Goal: Information Seeking & Learning: Learn about a topic

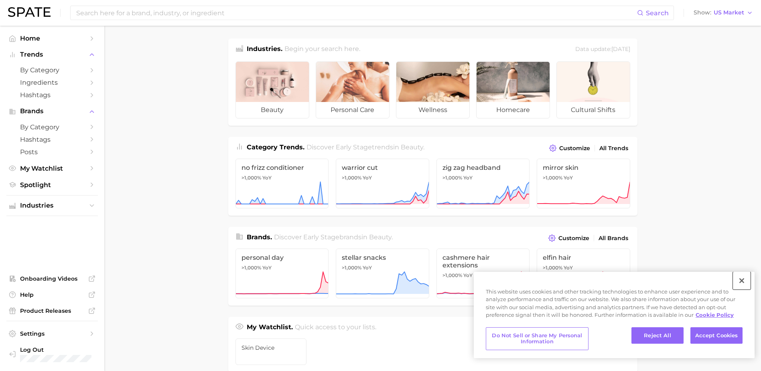
click at [740, 280] on button "Close" at bounding box center [742, 280] width 18 height 18
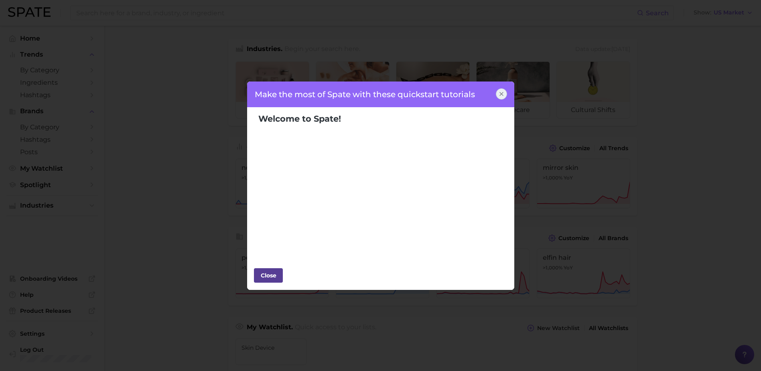
click at [269, 274] on div "Close" at bounding box center [268, 275] width 24 height 12
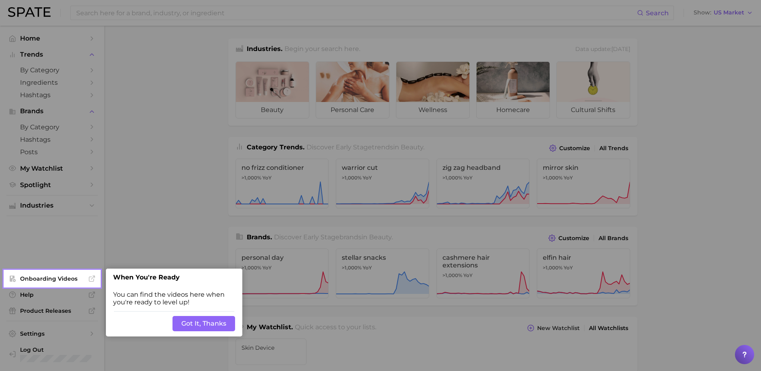
click at [221, 326] on button "Got It, Thanks" at bounding box center [203, 323] width 63 height 15
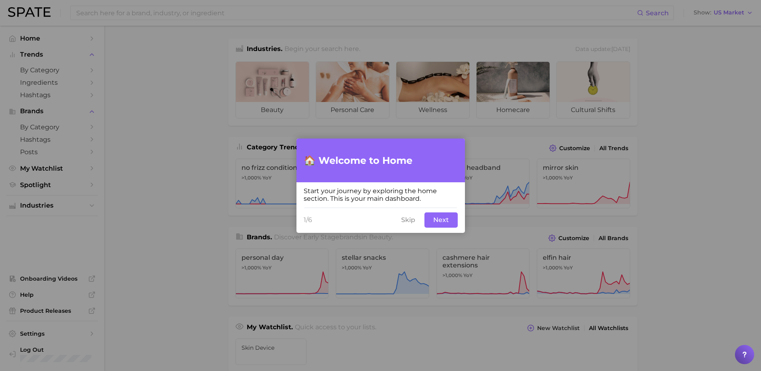
click at [407, 219] on button "Skip" at bounding box center [408, 219] width 24 height 15
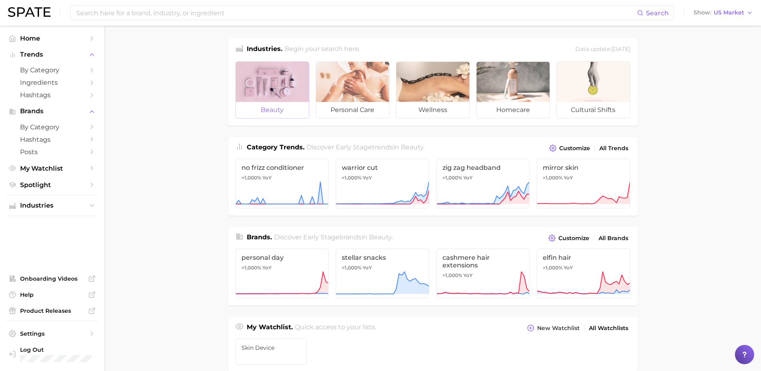
click at [266, 111] on span "beauty" at bounding box center [272, 110] width 73 height 16
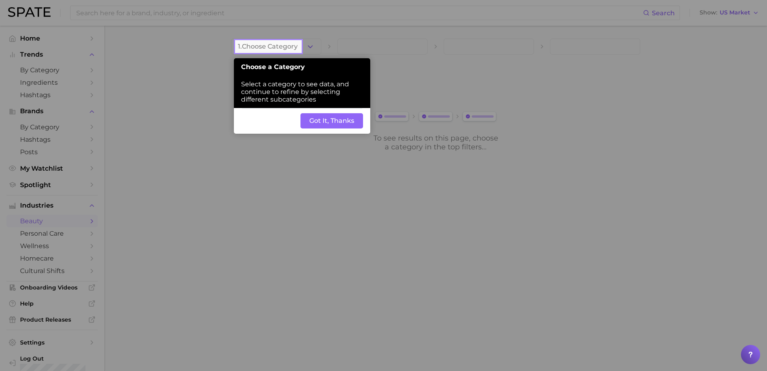
click at [325, 128] on button "Got It, Thanks" at bounding box center [331, 120] width 63 height 15
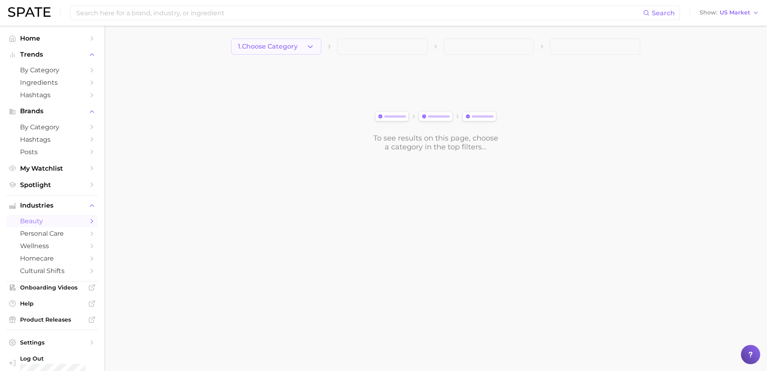
click at [310, 44] on icon "button" at bounding box center [310, 47] width 8 height 8
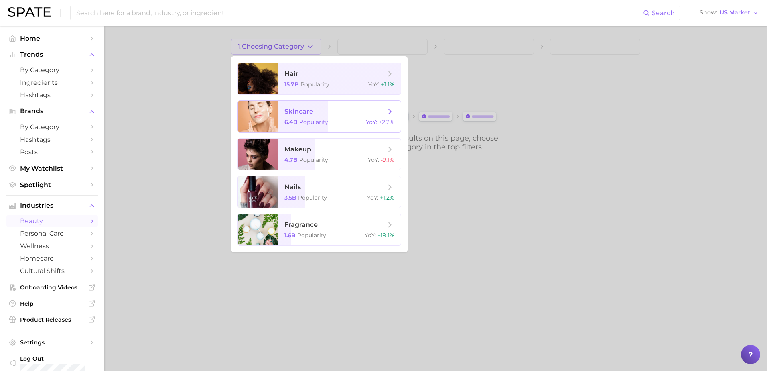
click at [298, 125] on span "6.4b Popularity" at bounding box center [306, 121] width 44 height 7
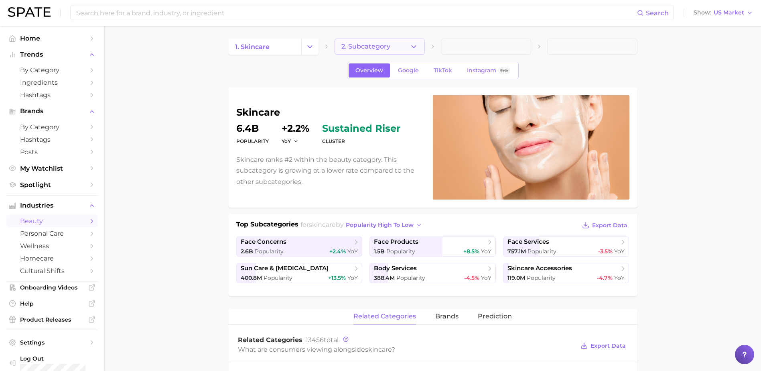
click at [417, 48] on icon "button" at bounding box center [413, 47] width 8 height 8
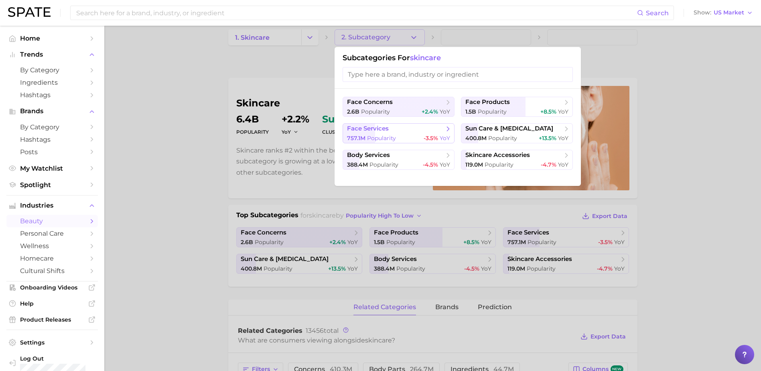
scroll to position [8, 0]
click at [508, 164] on span "Popularity" at bounding box center [498, 165] width 29 height 7
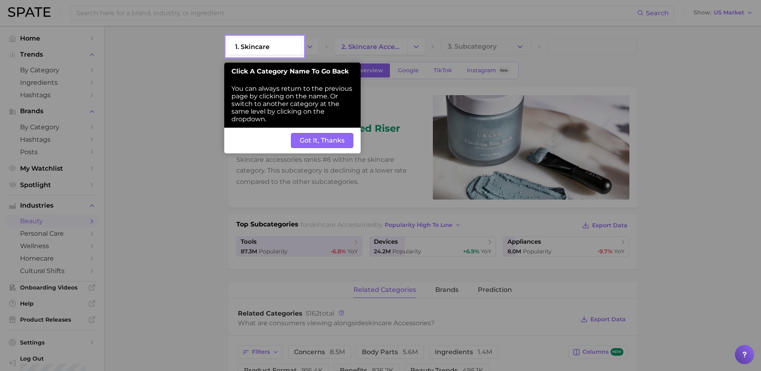
click at [328, 144] on button "Got It, Thanks" at bounding box center [322, 140] width 63 height 15
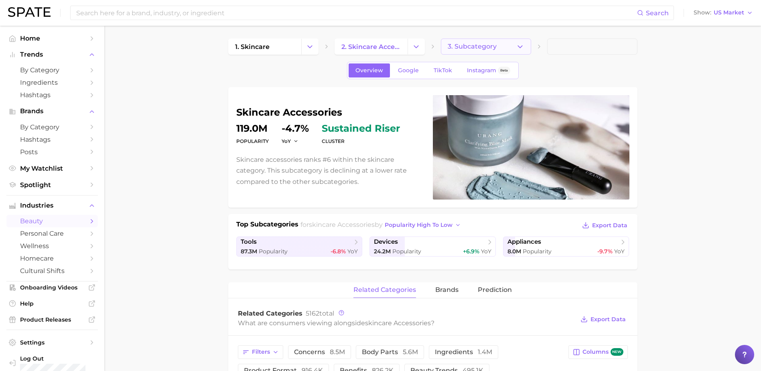
click at [525, 44] on button "3. Subcategory" at bounding box center [486, 46] width 90 height 16
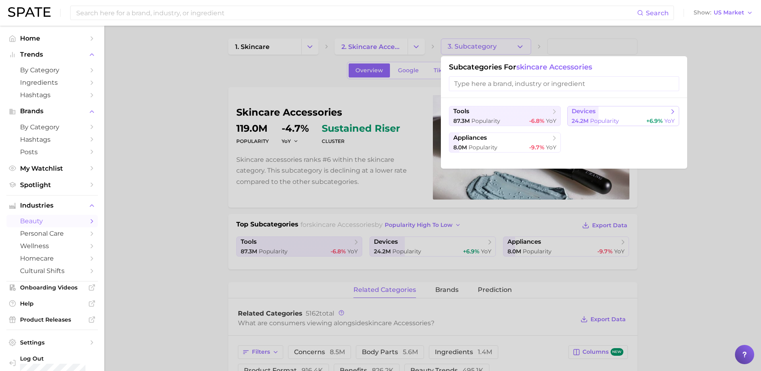
click at [600, 112] on span "devices" at bounding box center [619, 111] width 97 height 8
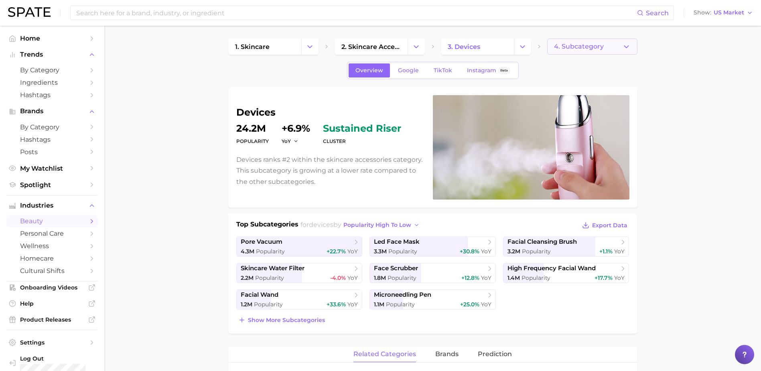
click at [577, 42] on button "4. Subcategory" at bounding box center [592, 46] width 90 height 16
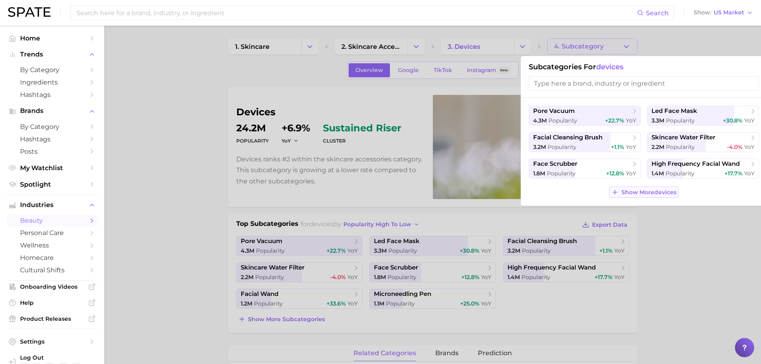
click at [636, 196] on button "Show More devices" at bounding box center [643, 192] width 69 height 11
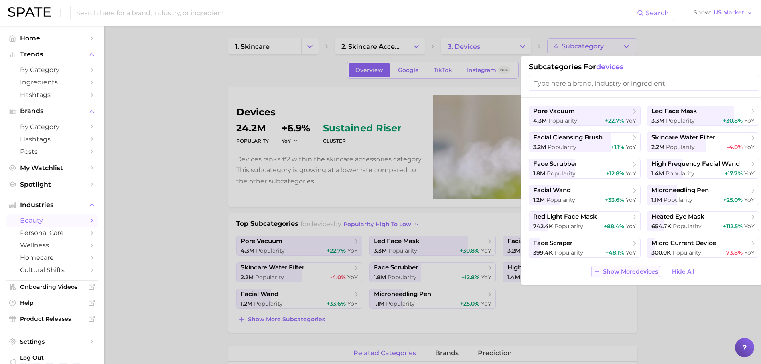
click at [628, 273] on span "Show More devices" at bounding box center [630, 272] width 55 height 7
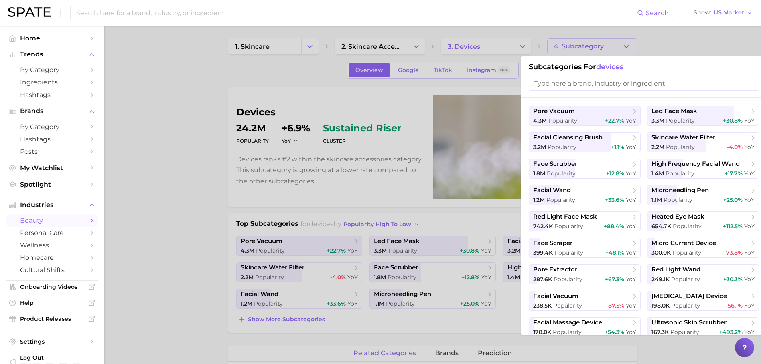
click at [688, 45] on div at bounding box center [380, 182] width 761 height 364
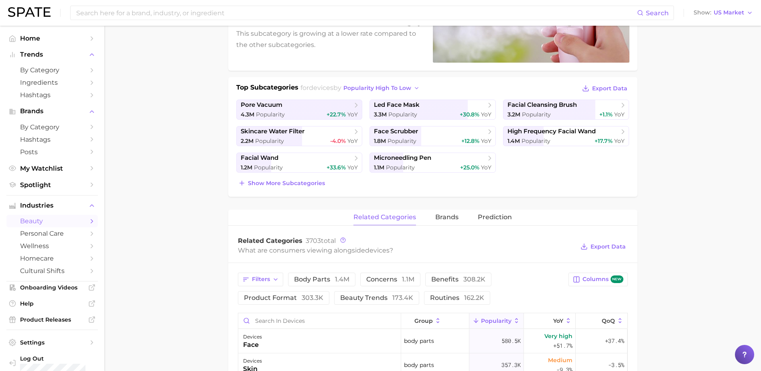
scroll to position [136, 0]
click at [376, 281] on span "concerns 1.1m" at bounding box center [390, 279] width 48 height 6
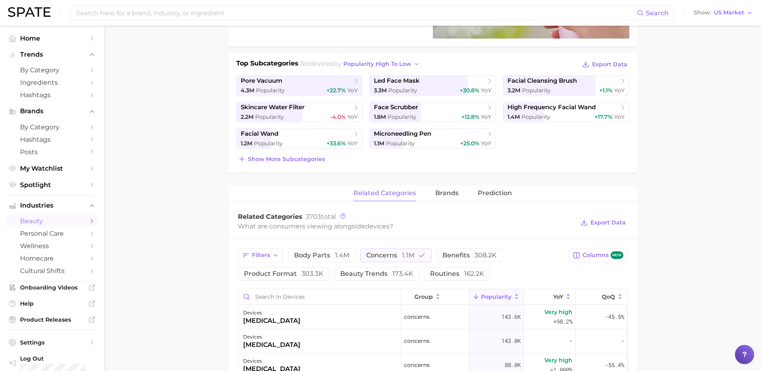
scroll to position [161, 0]
click at [458, 255] on span "benefits 308.2k" at bounding box center [469, 254] width 54 height 6
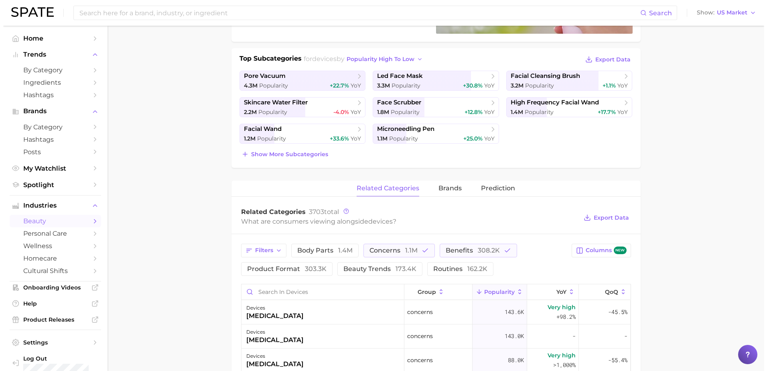
scroll to position [165, 0]
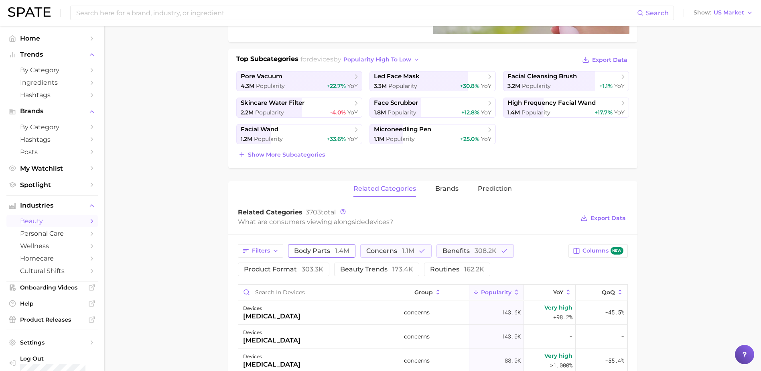
click at [308, 250] on span "body parts 1.4m" at bounding box center [321, 250] width 55 height 6
click at [273, 310] on div "devices face" at bounding box center [319, 312] width 163 height 24
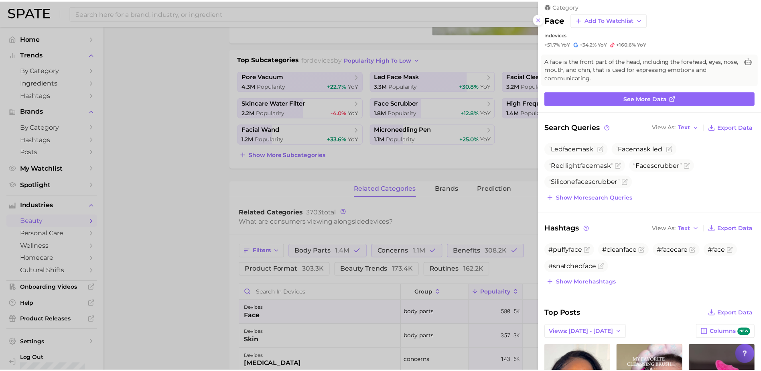
scroll to position [0, 0]
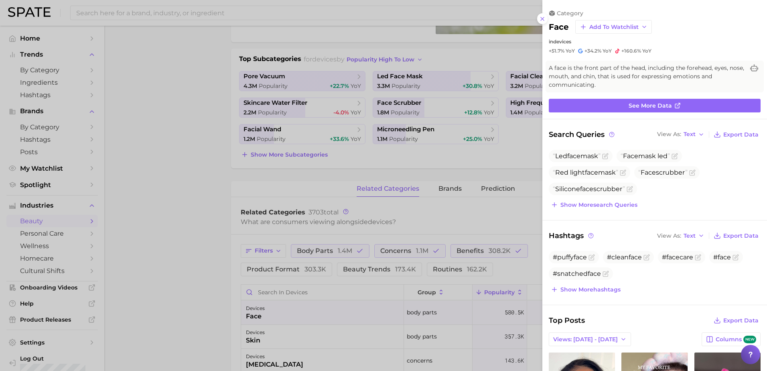
click at [172, 184] on div at bounding box center [383, 185] width 767 height 371
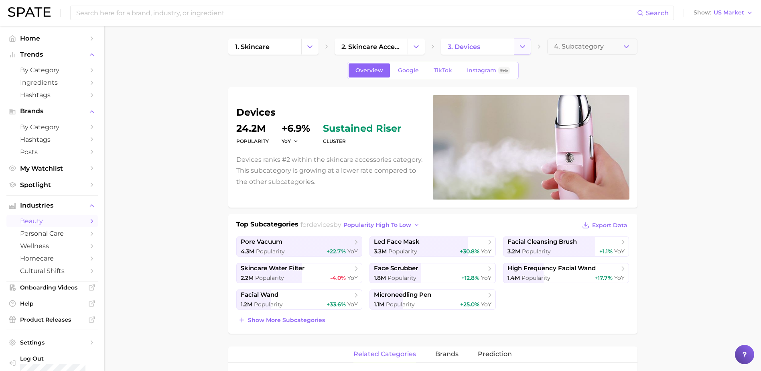
click at [522, 43] on icon "Change Category" at bounding box center [522, 47] width 8 height 8
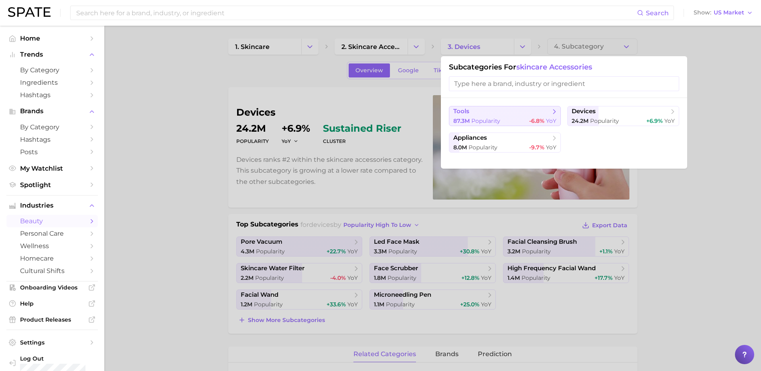
click at [496, 118] on span "Popularity" at bounding box center [485, 120] width 29 height 7
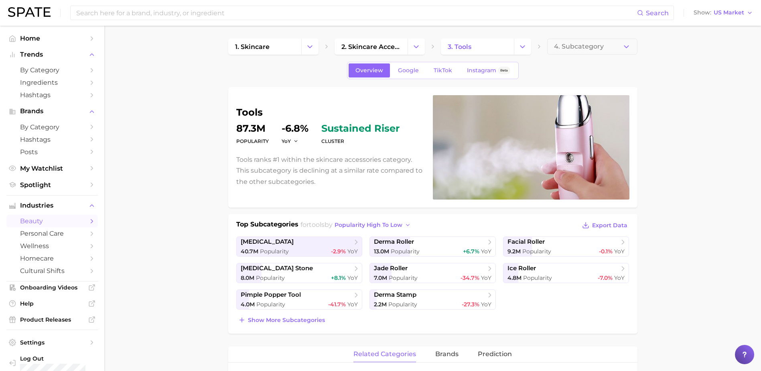
click at [334, 187] on div "tools Popularity 87.3m YoY -6.8% cluster sustained riser Tools ranks #1 within …" at bounding box center [432, 147] width 393 height 104
click at [524, 45] on icon "Change Category" at bounding box center [522, 47] width 8 height 8
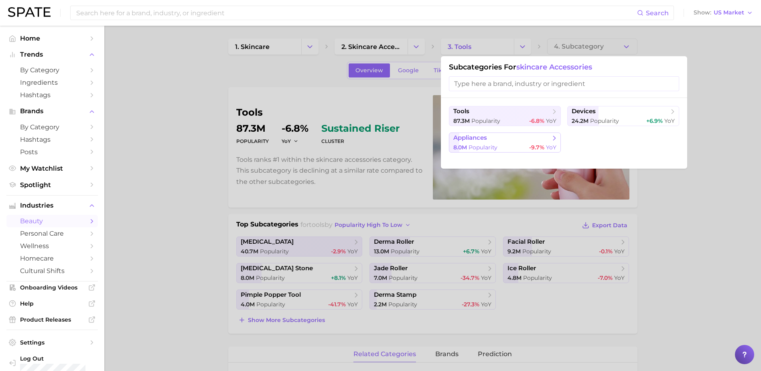
click at [492, 148] on span "Popularity" at bounding box center [482, 147] width 29 height 7
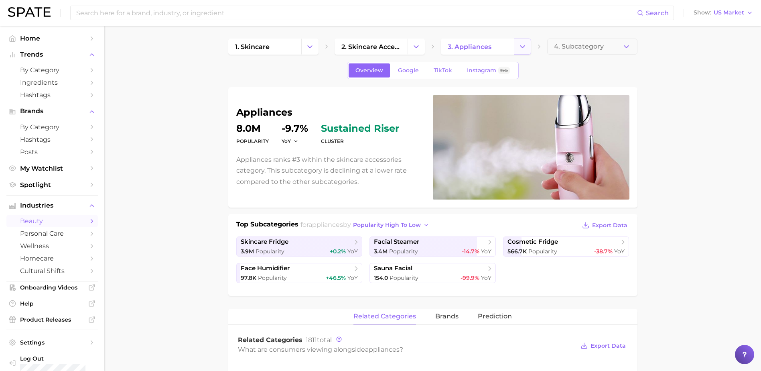
click at [520, 49] on icon "Change Category" at bounding box center [522, 47] width 8 height 8
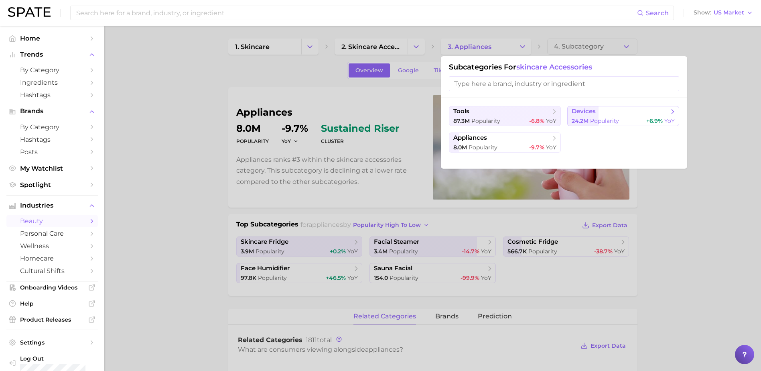
click at [585, 124] on span "24.2m" at bounding box center [579, 120] width 17 height 7
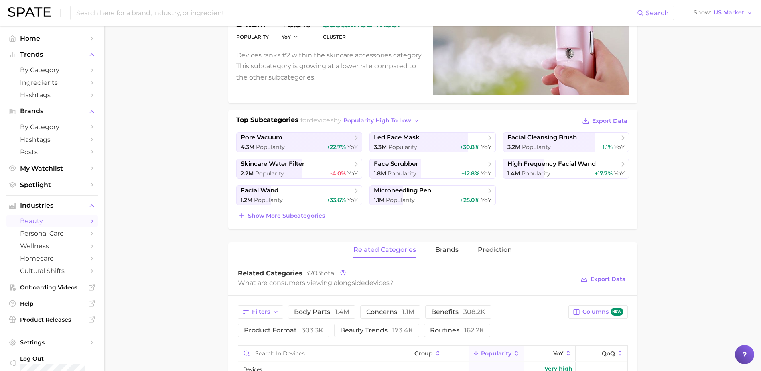
scroll to position [105, 0]
click at [277, 215] on span "Show more subcategories" at bounding box center [286, 215] width 77 height 7
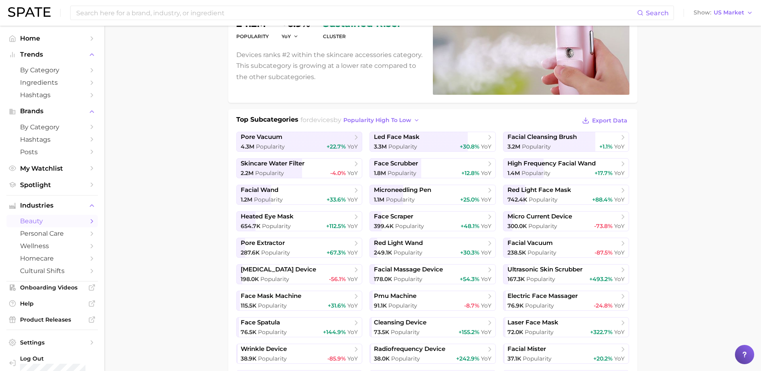
scroll to position [174, 0]
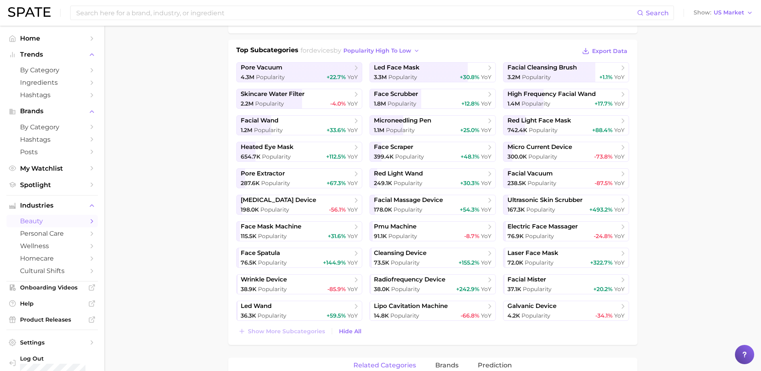
click at [184, 211] on main "1. skincare 2. skincare accessories 3. devices 4. Subcategory Overview Google T…" at bounding box center [432, 366] width 656 height 1029
click at [420, 51] on icon "button" at bounding box center [416, 51] width 6 height 6
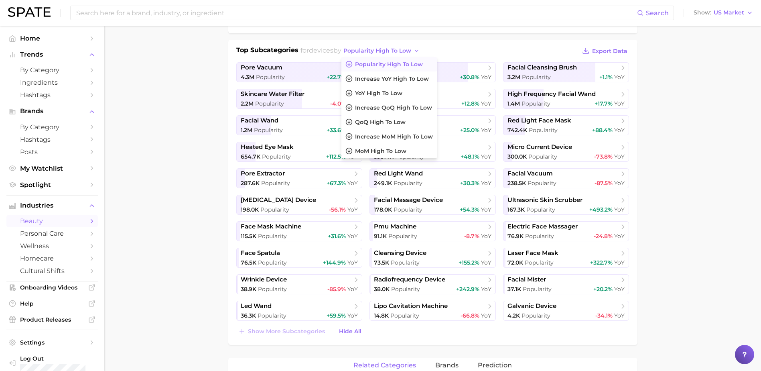
click at [449, 43] on div "Top Subcategories for devices by popularity high to low Popularity high to low …" at bounding box center [432, 192] width 409 height 305
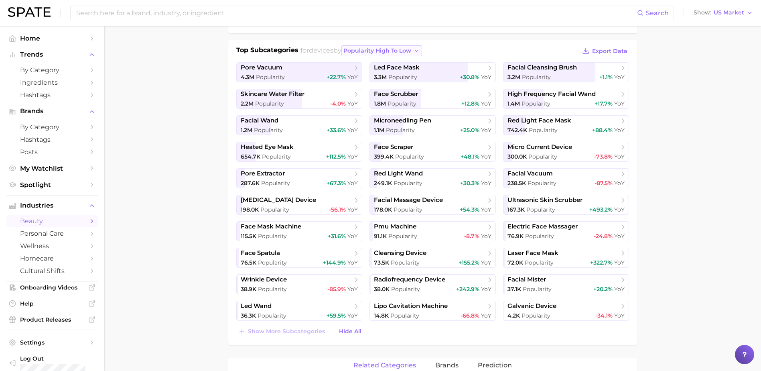
click at [420, 51] on icon "button" at bounding box center [416, 51] width 6 height 6
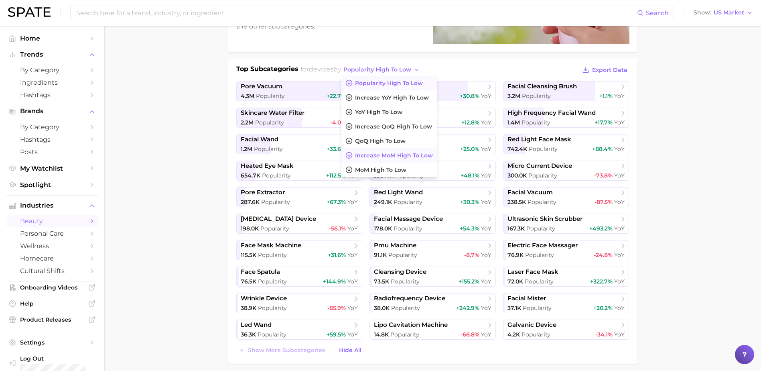
scroll to position [155, 0]
click at [389, 115] on span "YoY high to low" at bounding box center [378, 112] width 47 height 7
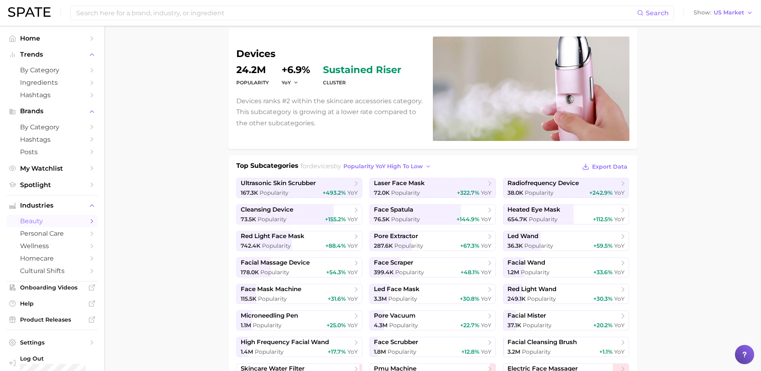
scroll to position [58, 0]
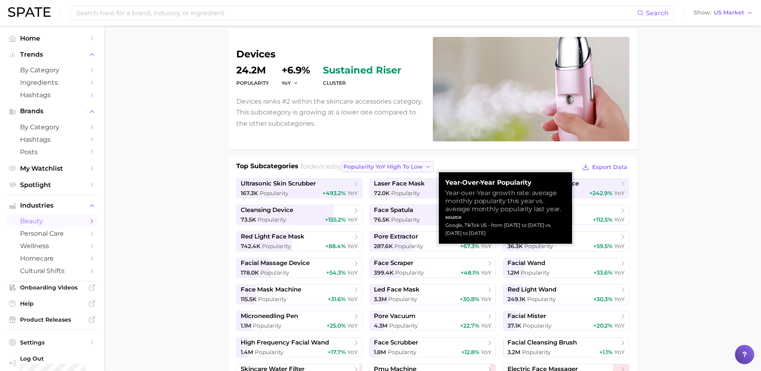
click at [430, 167] on polyline "button" at bounding box center [428, 167] width 3 height 2
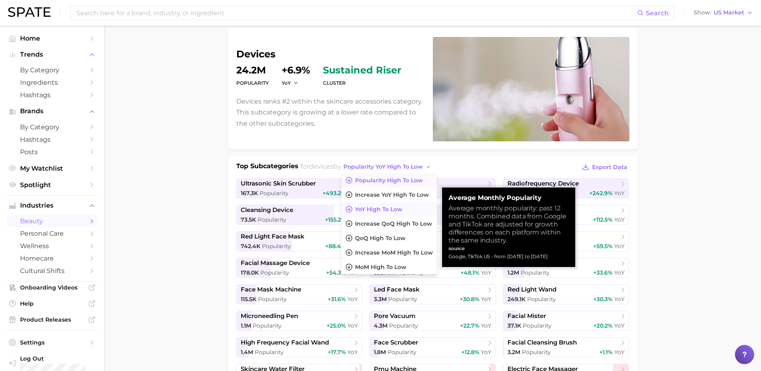
click at [397, 178] on span "Popularity high to low" at bounding box center [389, 180] width 68 height 7
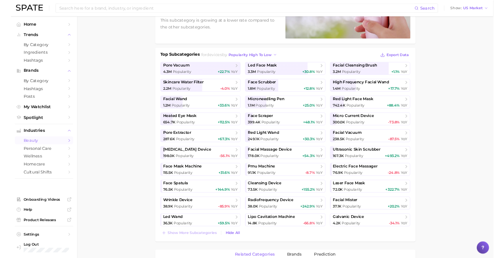
scroll to position [138, 0]
